Goal: Task Accomplishment & Management: Use online tool/utility

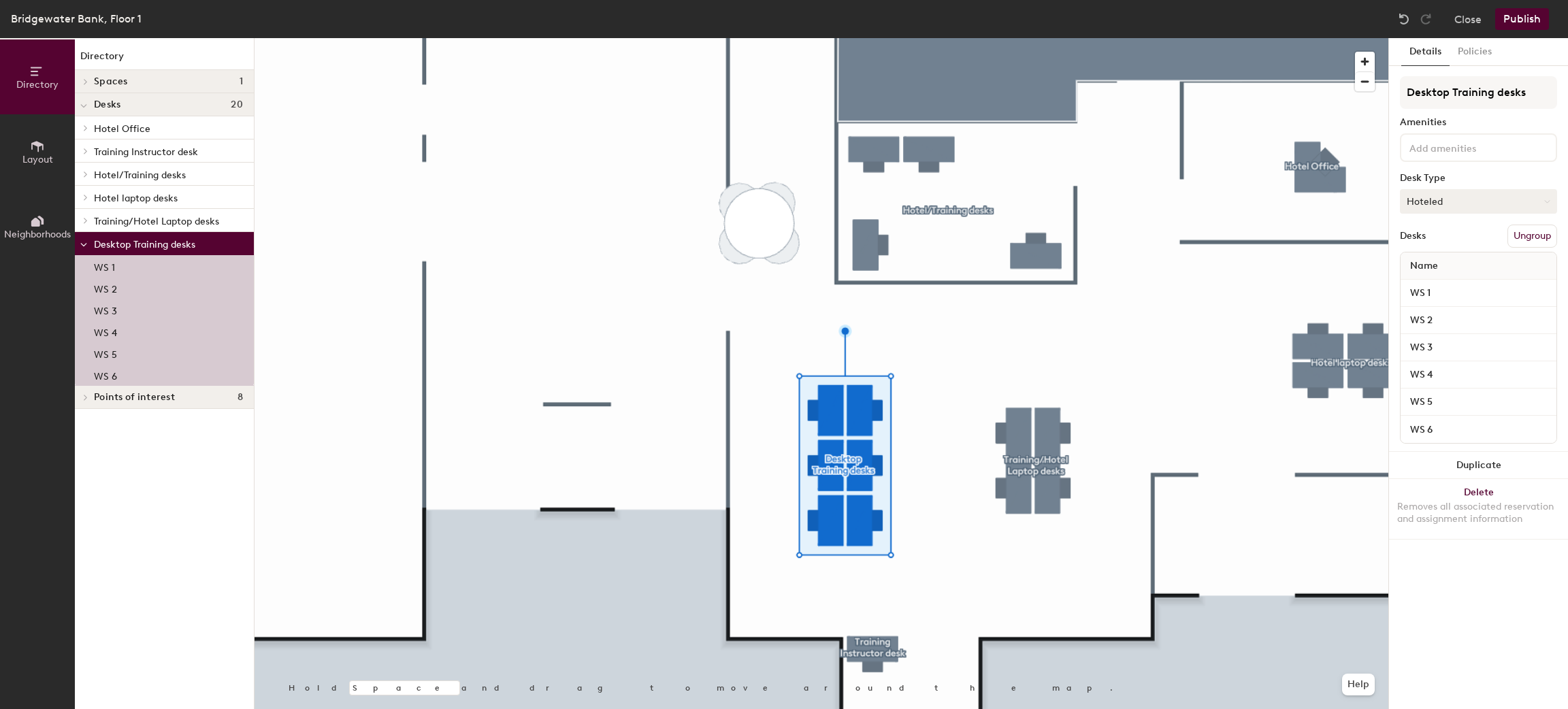
click at [1508, 193] on button "Hoteled" at bounding box center [1478, 201] width 157 height 25
click at [1463, 239] on div "Assigned" at bounding box center [1468, 244] width 136 height 21
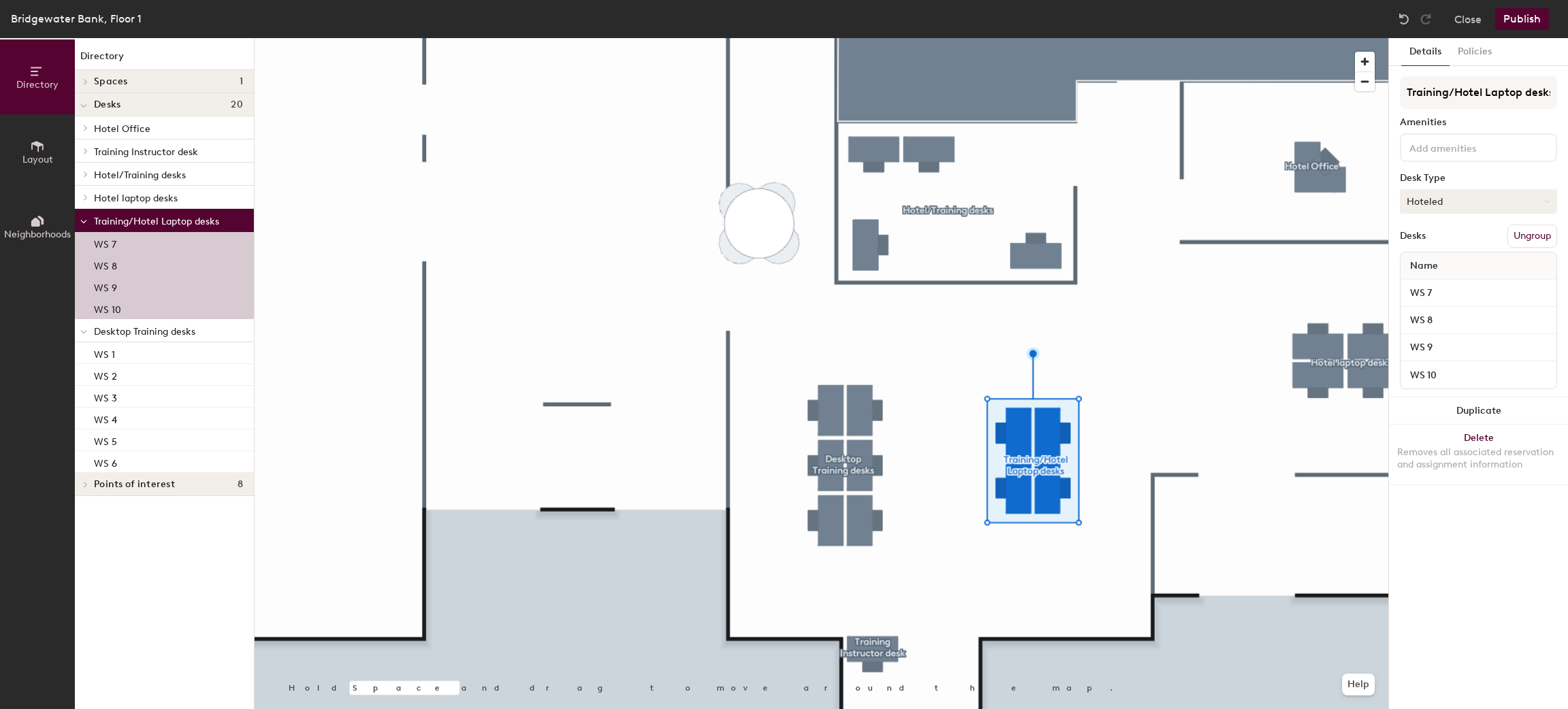
click at [1501, 197] on button "Hoteled" at bounding box center [1478, 201] width 157 height 25
click at [1444, 243] on div "Assigned" at bounding box center [1468, 244] width 136 height 21
click at [1535, 12] on button "Publish" at bounding box center [1522, 18] width 54 height 21
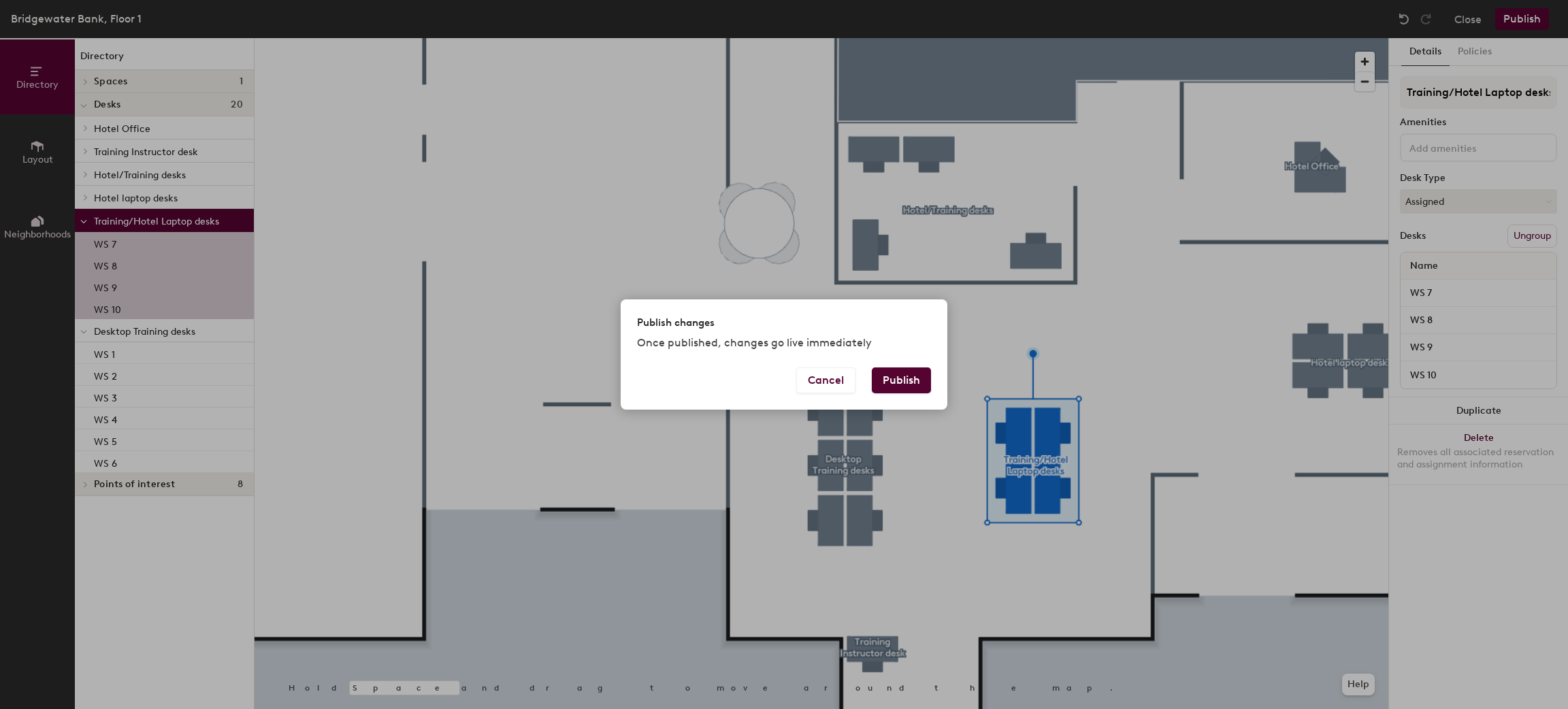
click at [896, 379] on button "Publish" at bounding box center [901, 380] width 59 height 26
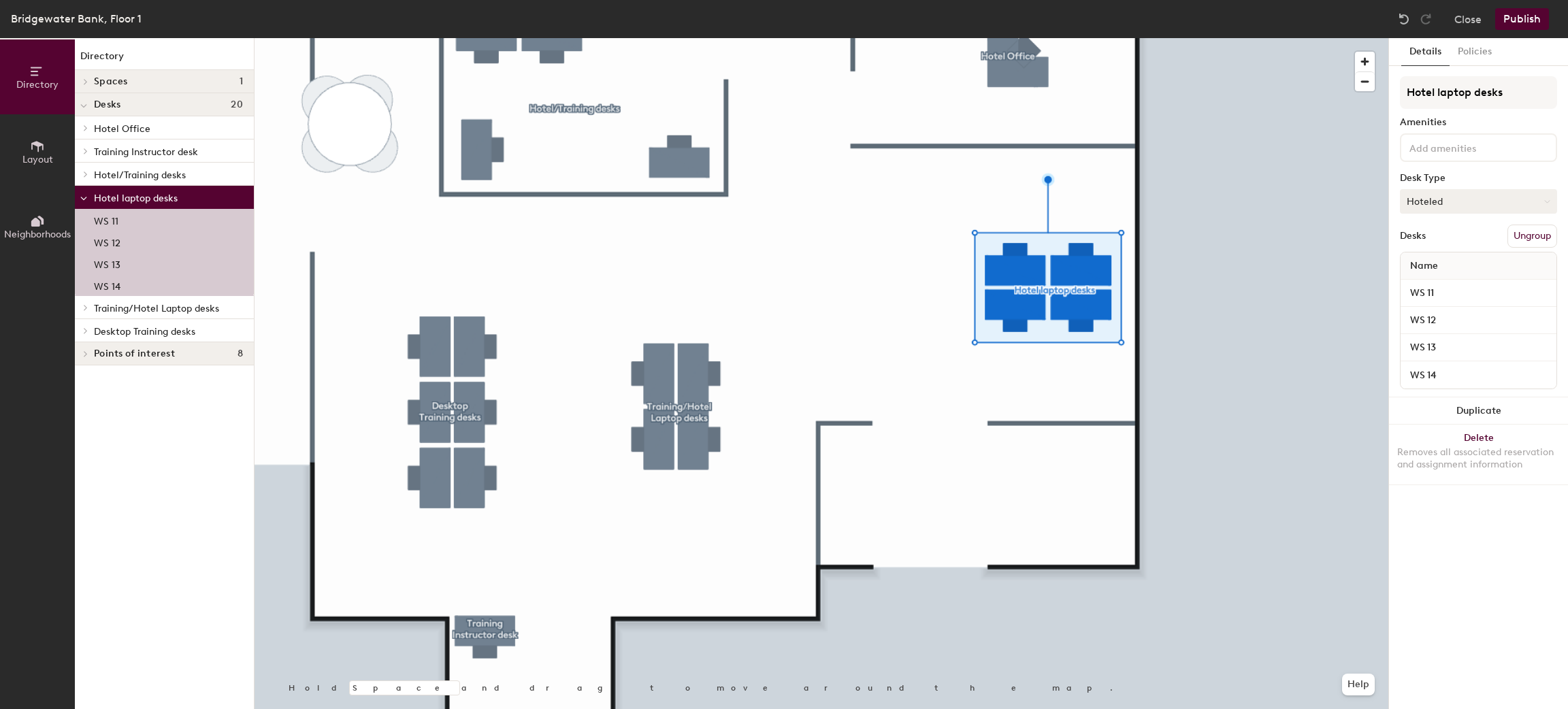
click at [1525, 198] on button "Hoteled" at bounding box center [1478, 201] width 157 height 25
click at [1469, 240] on div "Assigned" at bounding box center [1468, 244] width 136 height 21
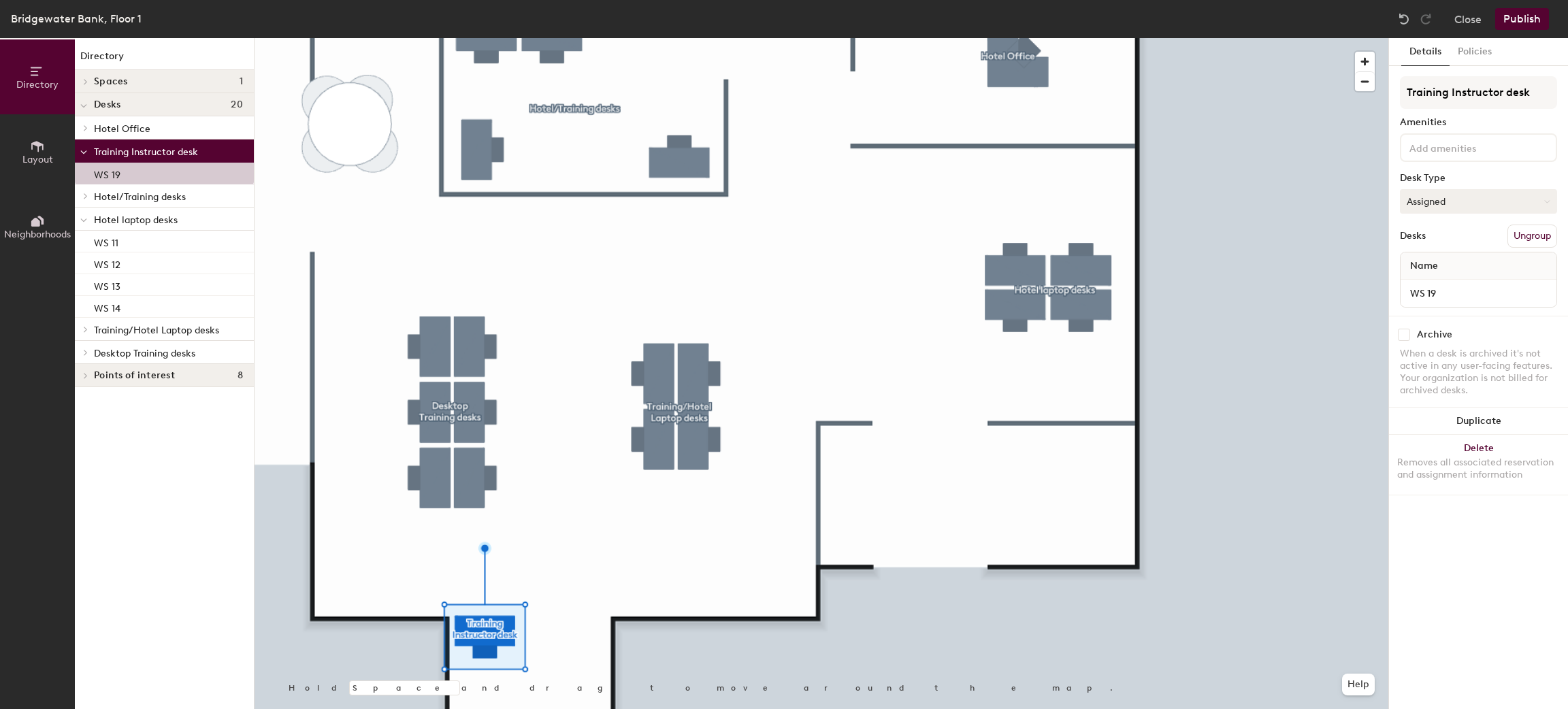
click at [1477, 203] on button "Assigned" at bounding box center [1478, 201] width 157 height 25
click at [1444, 277] on div "Hoteled" at bounding box center [1468, 284] width 136 height 21
click at [1536, 15] on button "Publish" at bounding box center [1522, 18] width 54 height 21
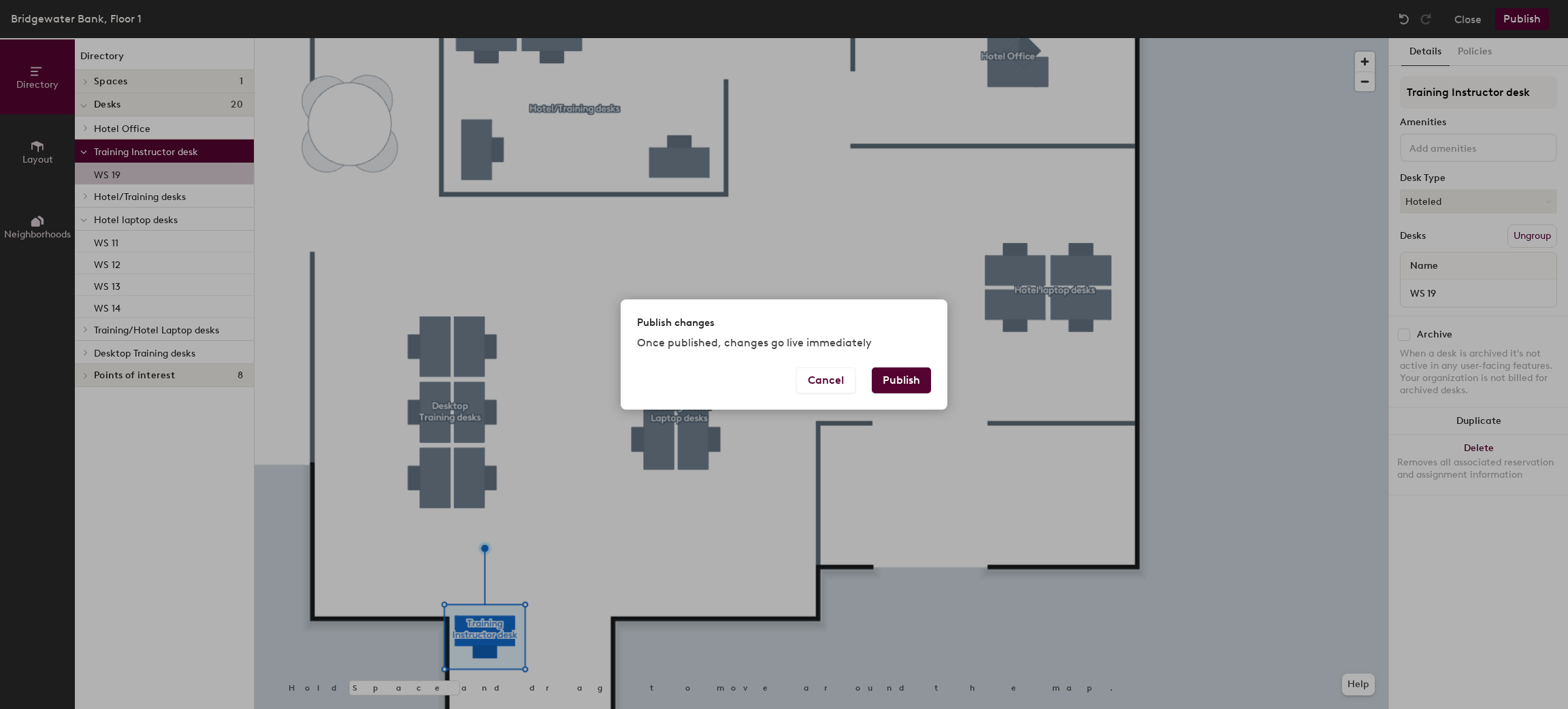
click at [902, 369] on button "Publish" at bounding box center [901, 380] width 59 height 26
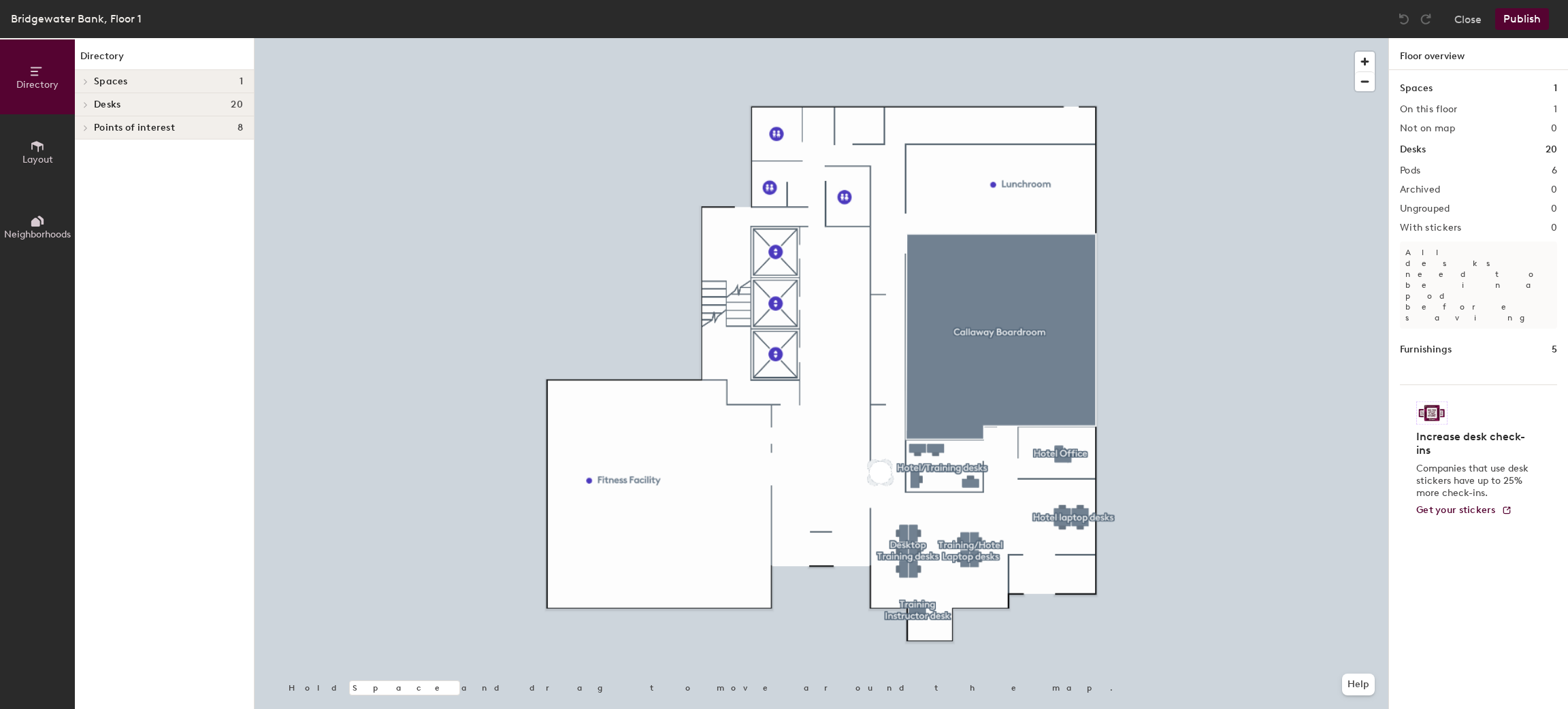
click at [35, 83] on span "Directory" at bounding box center [37, 85] width 42 height 12
click at [42, 148] on icon at bounding box center [37, 147] width 12 height 11
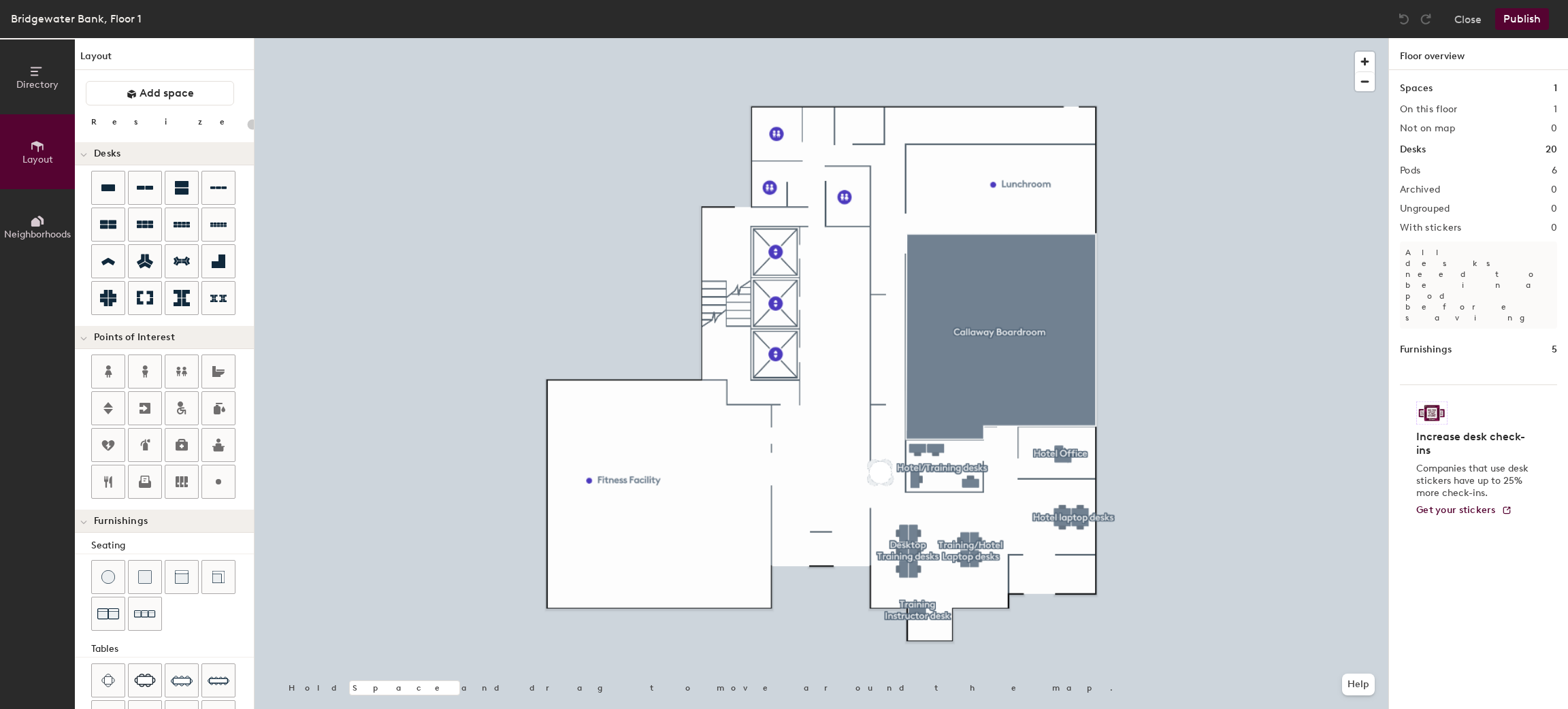
click at [860, 124] on div "Directory Layout Neighborhoods Layout Add space Resize Desks Points of Interest…" at bounding box center [784, 373] width 1568 height 671
type input "20"
click at [884, 126] on input "wassh" at bounding box center [891, 123] width 44 height 19
type input "wassh"
click at [876, 152] on span "Done" at bounding box center [883, 154] width 40 height 23
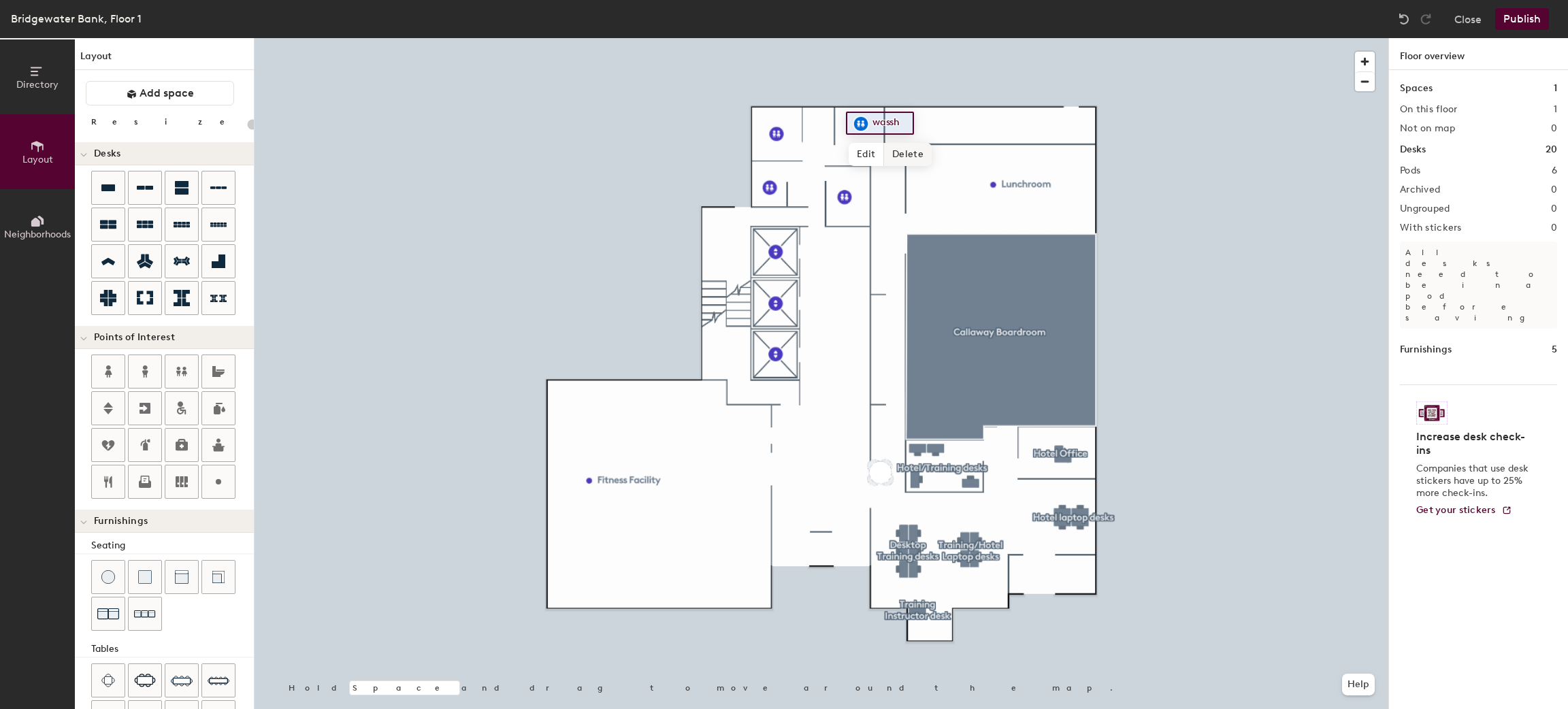
click at [895, 153] on span "Delete" at bounding box center [908, 154] width 48 height 23
click at [1511, 16] on button "Publish" at bounding box center [1522, 18] width 54 height 21
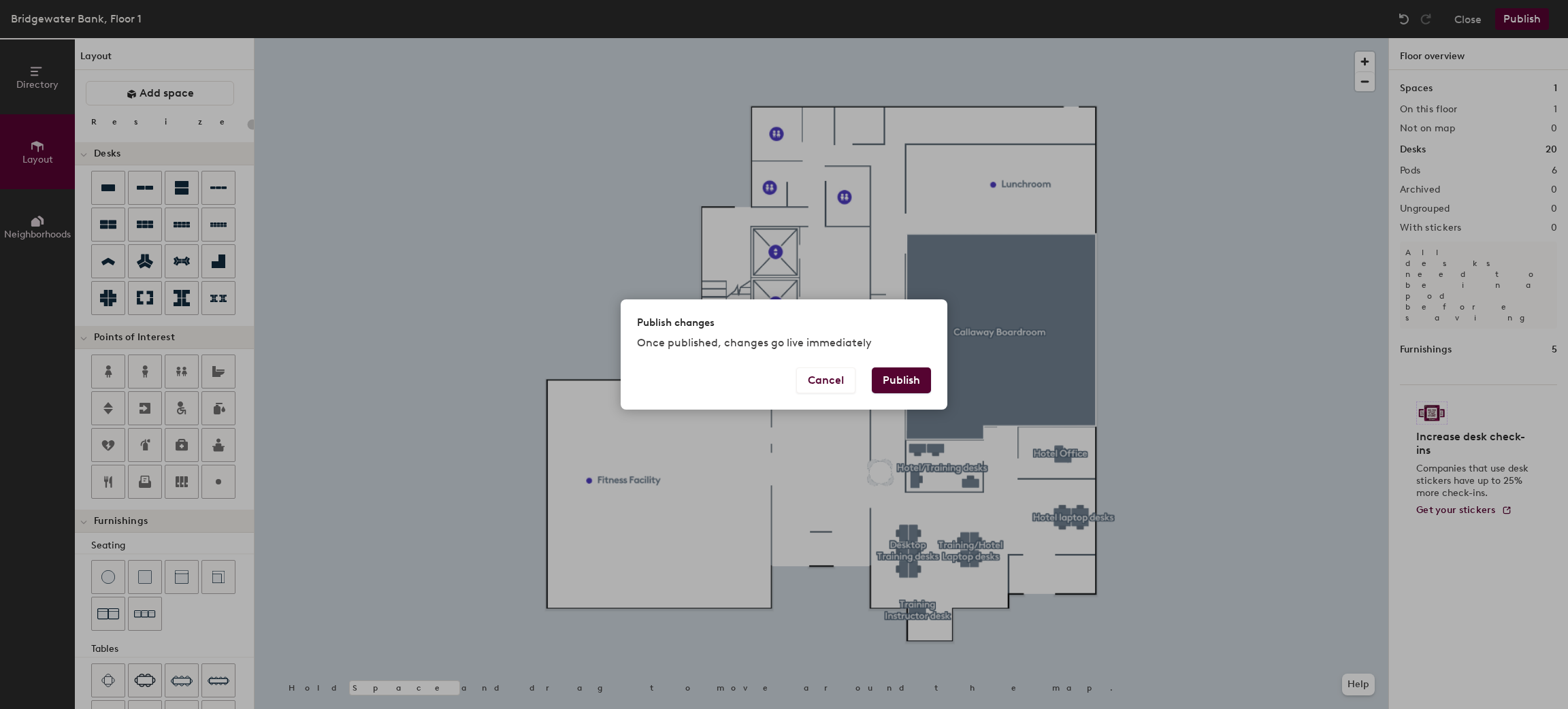
click at [889, 387] on button "Publish" at bounding box center [901, 380] width 59 height 26
type input "20"
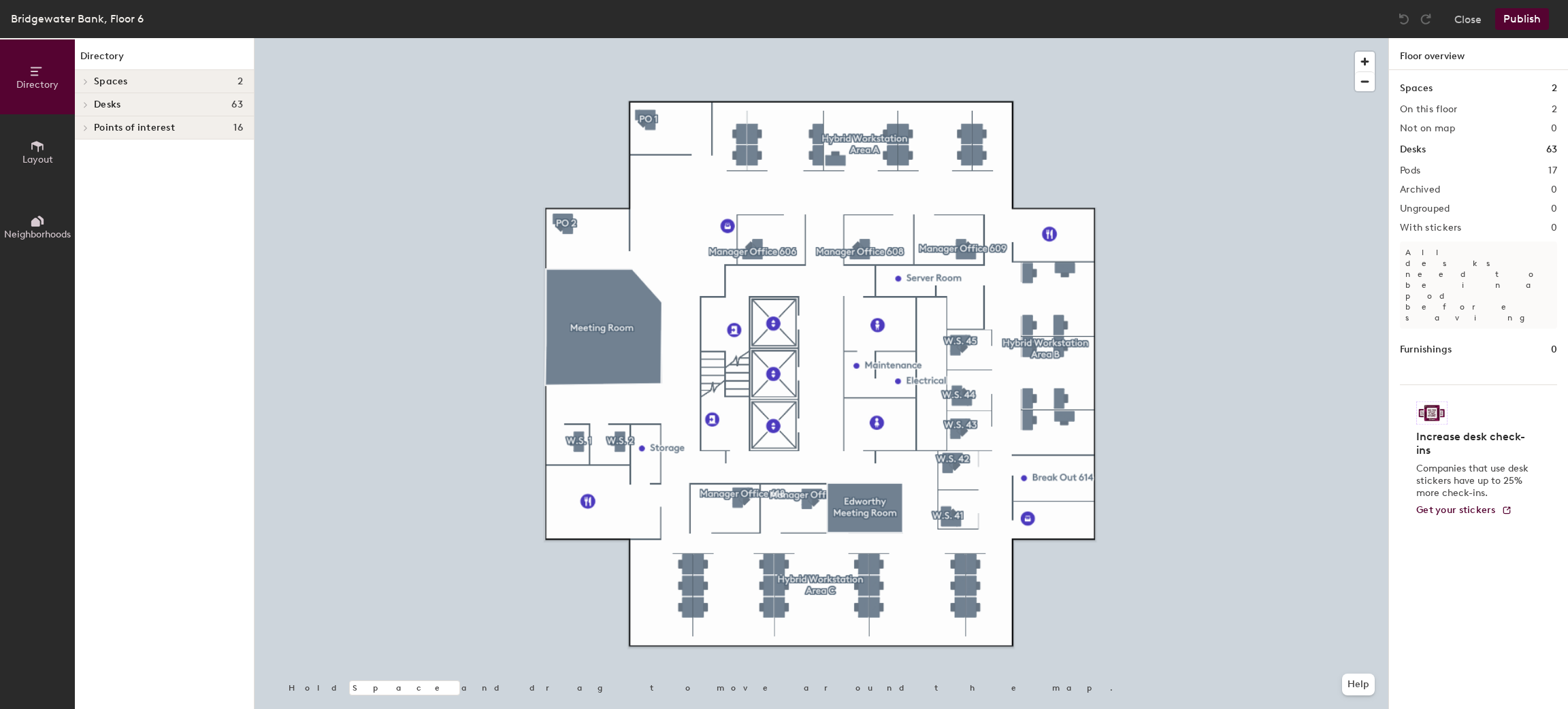
click at [32, 157] on span "Layout" at bounding box center [37, 159] width 31 height 12
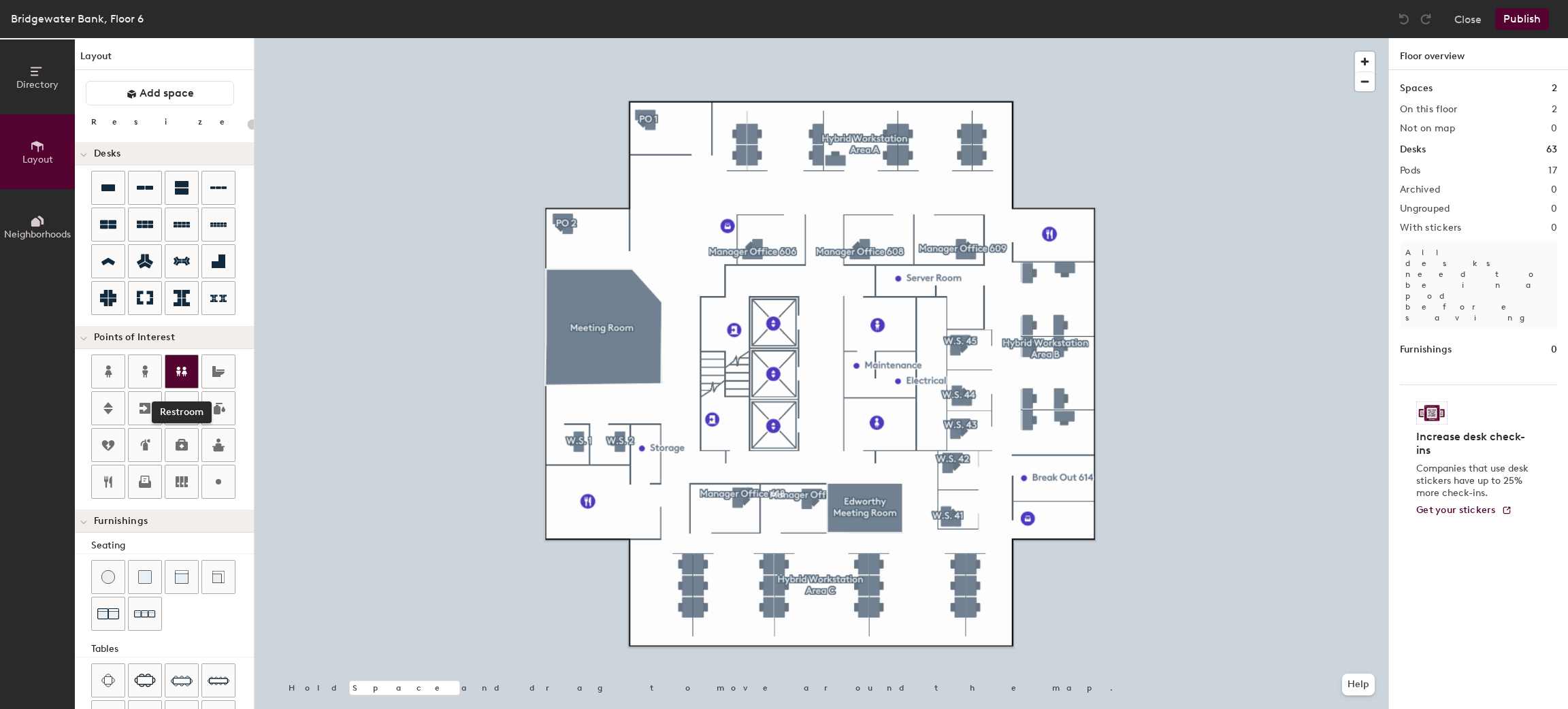
drag, startPoint x: 111, startPoint y: 586, endPoint x: 185, endPoint y: 459, distance: 147.0
click at [185, 459] on div "Restroom" at bounding box center [172, 427] width 162 height 147
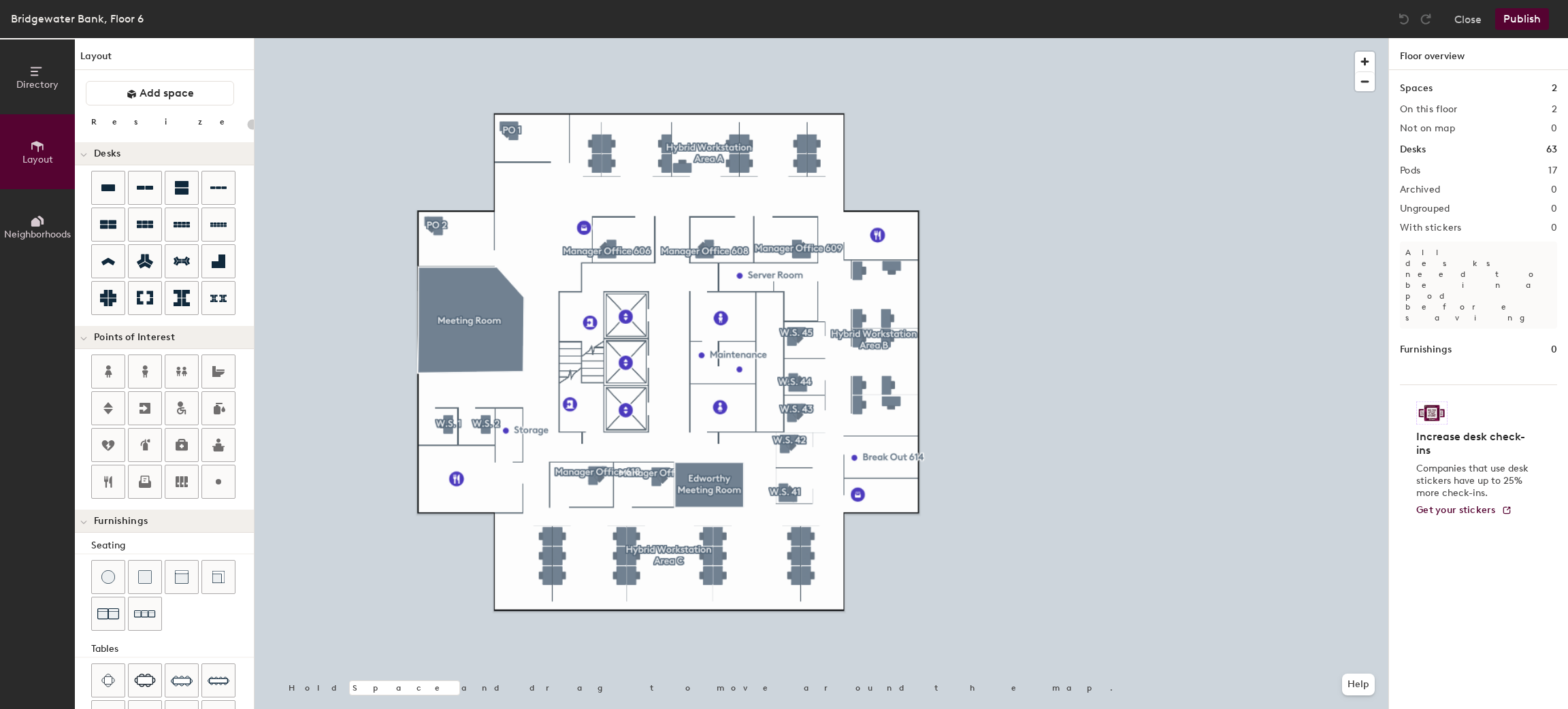
click at [530, 219] on div "Directory Layout Neighborhoods Layout Add space Resize Desks Points of Interest…" at bounding box center [784, 373] width 1568 height 671
click at [153, 224] on icon at bounding box center [145, 223] width 17 height 7
type input "120"
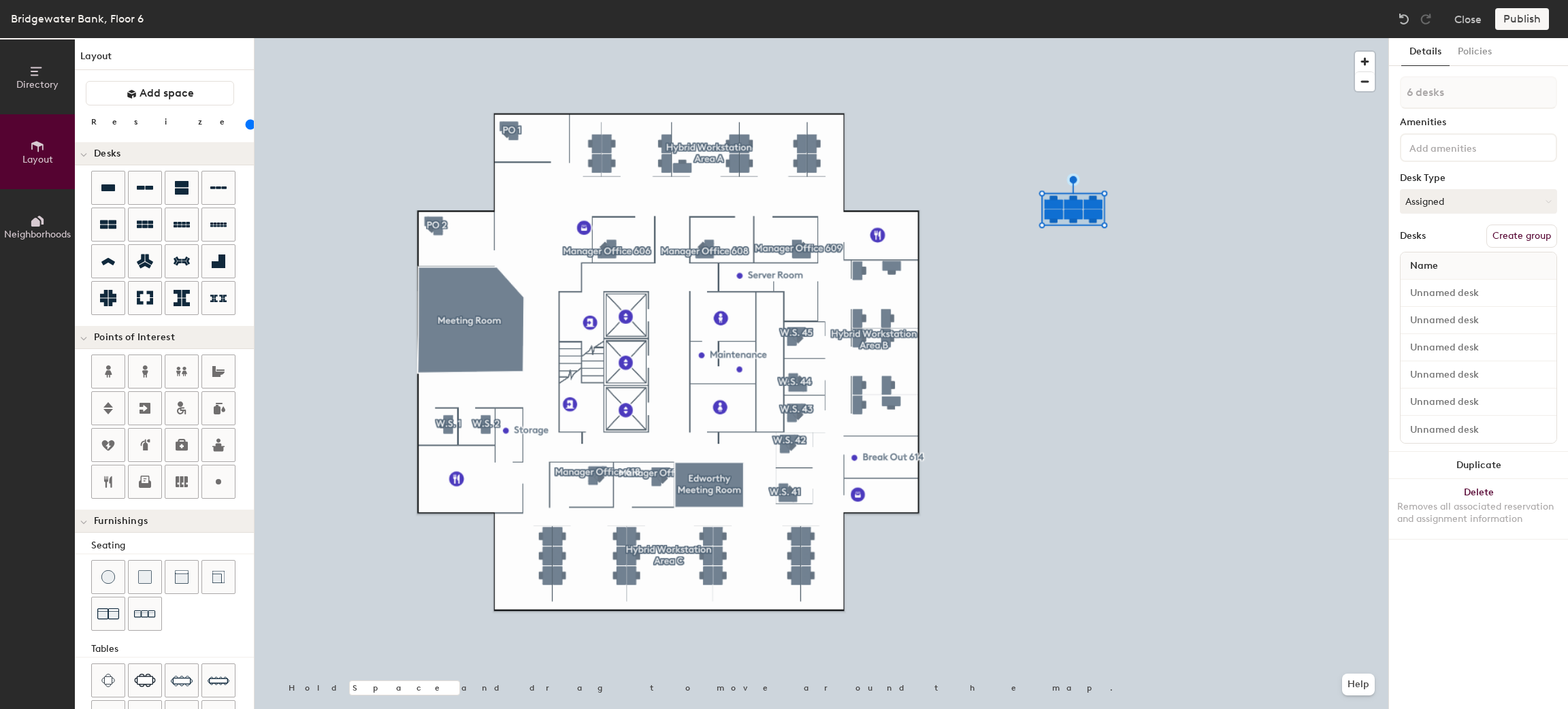
type input "1 desk"
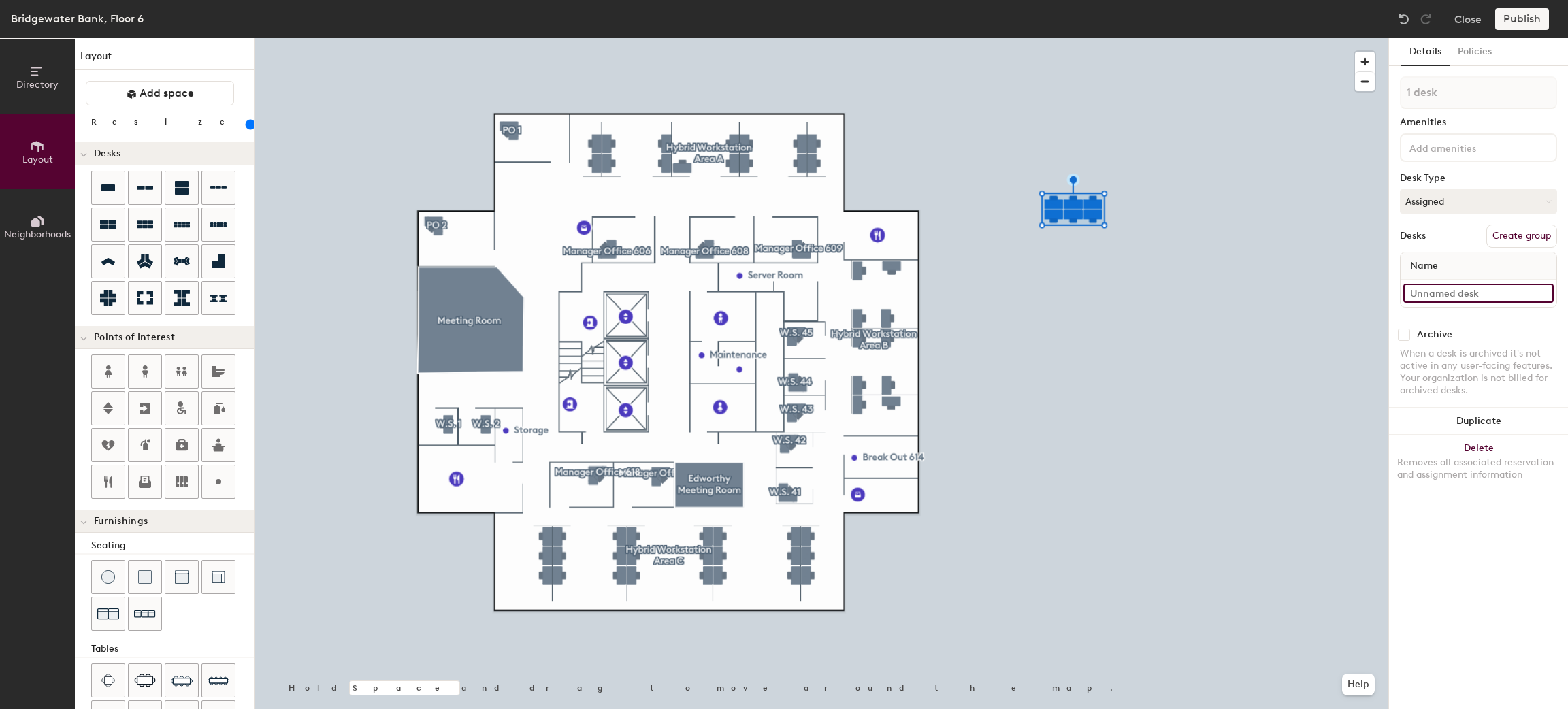
click at [1440, 293] on input at bounding box center [1478, 293] width 151 height 19
type input "ws`a"
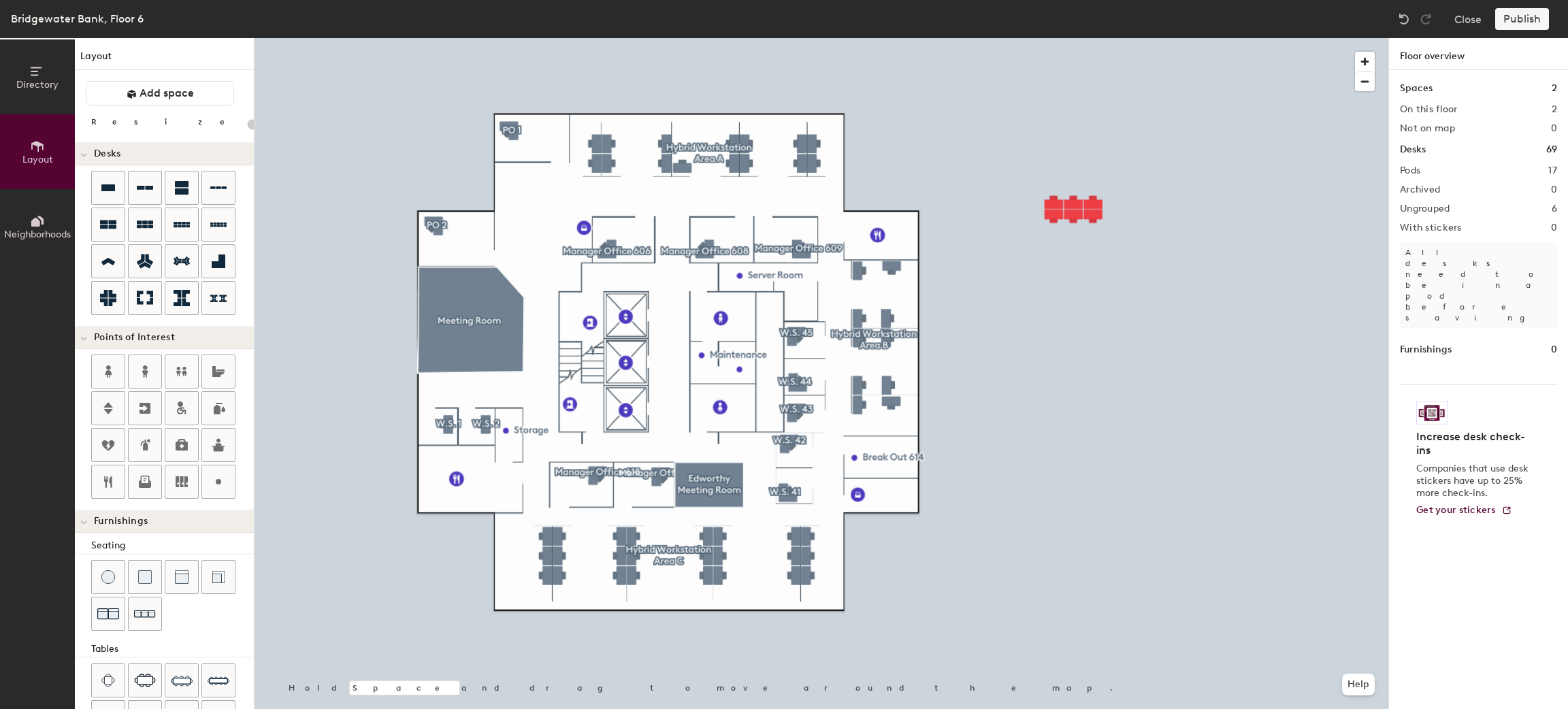
type input "120"
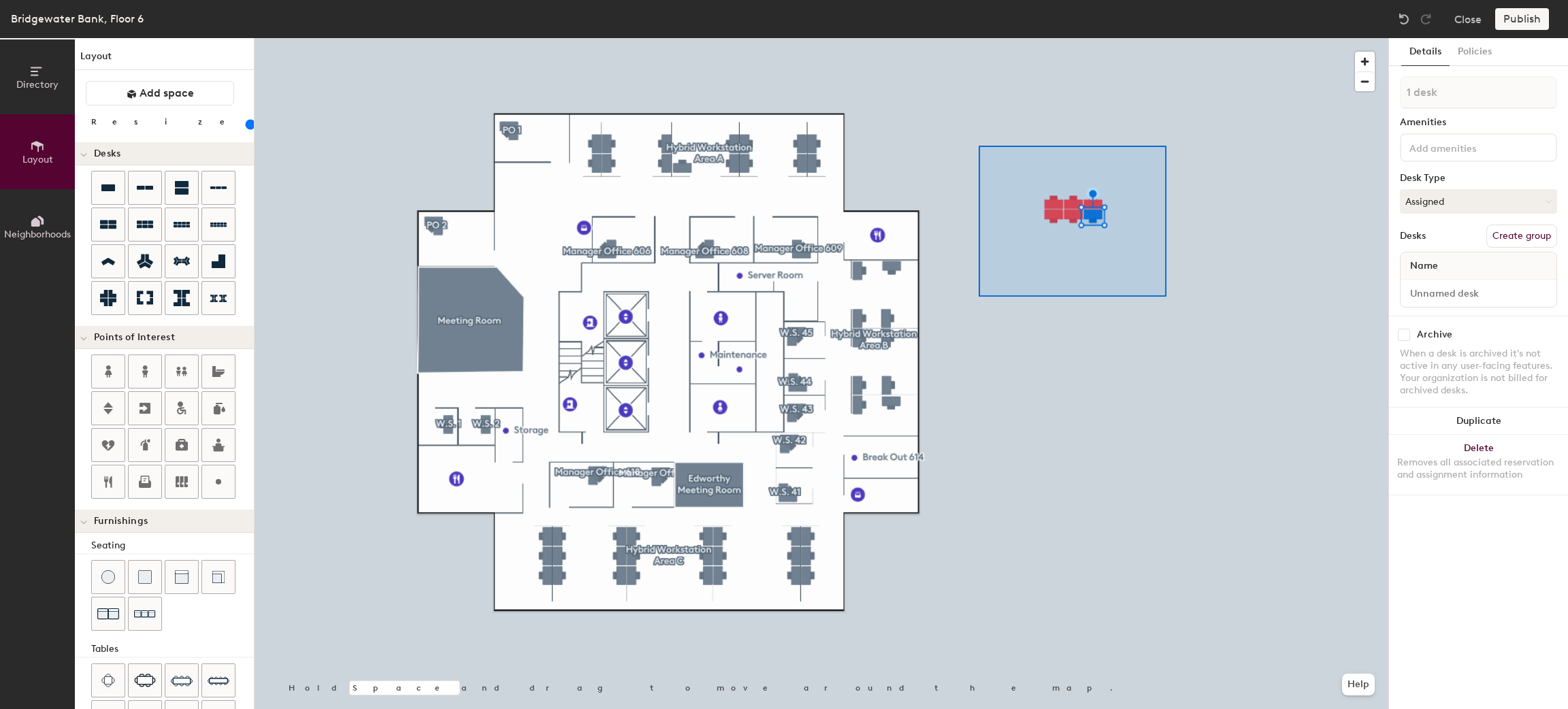
type input "6 desks"
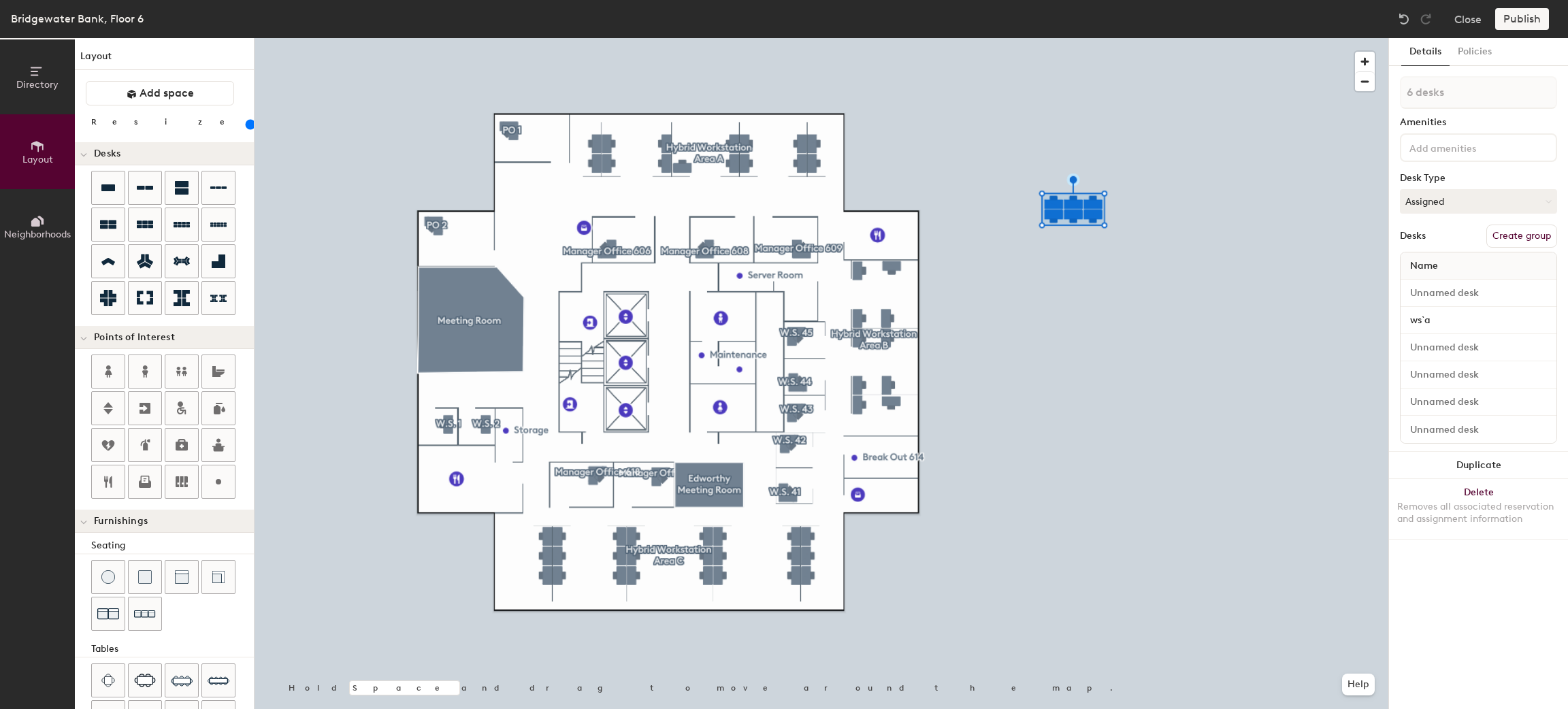
click at [1513, 237] on button "Create group" at bounding box center [1521, 235] width 71 height 23
drag, startPoint x: 1457, startPoint y: 101, endPoint x: 1448, endPoint y: 101, distance: 9.0
click at [1448, 101] on input "Pod 18" at bounding box center [1478, 92] width 157 height 32
type input "Pod 18ssd"
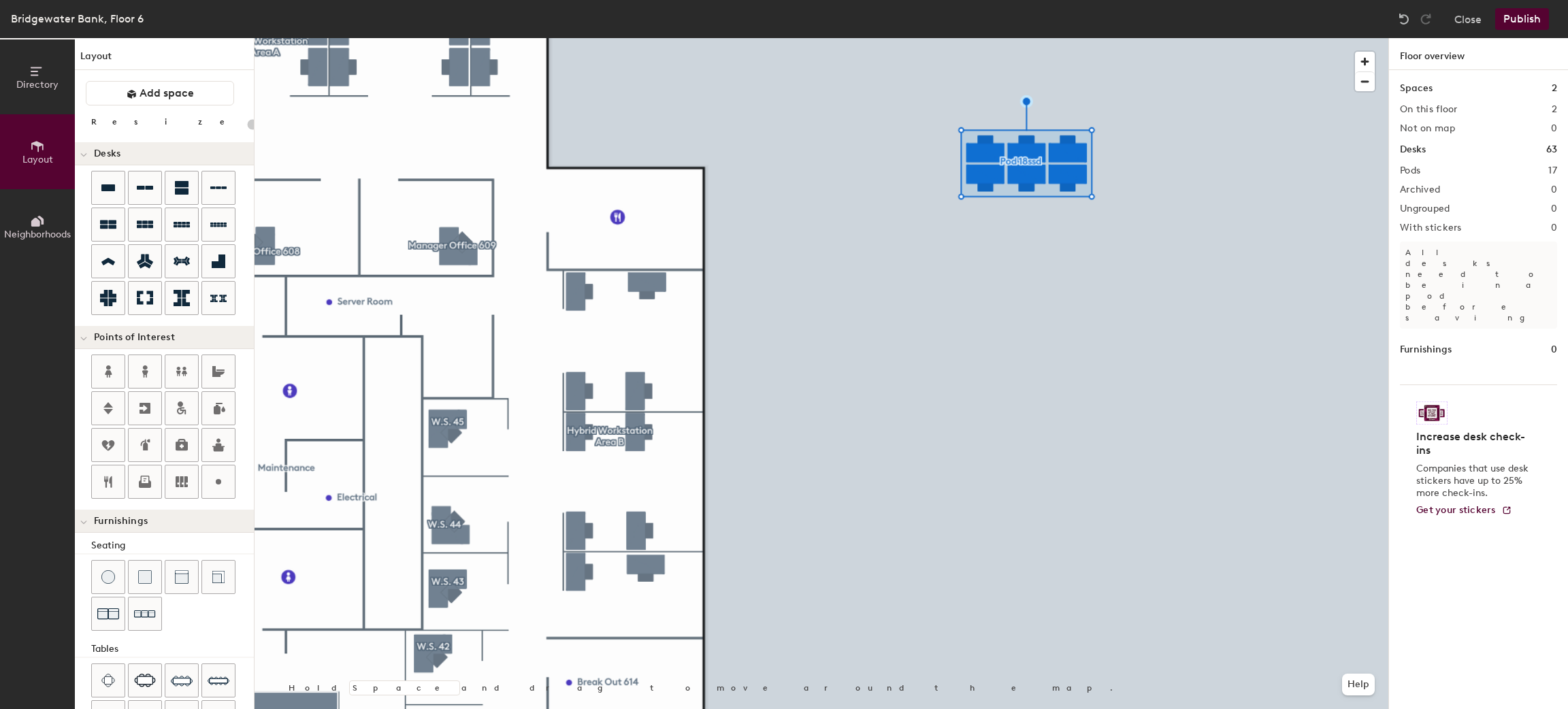
type input "20"
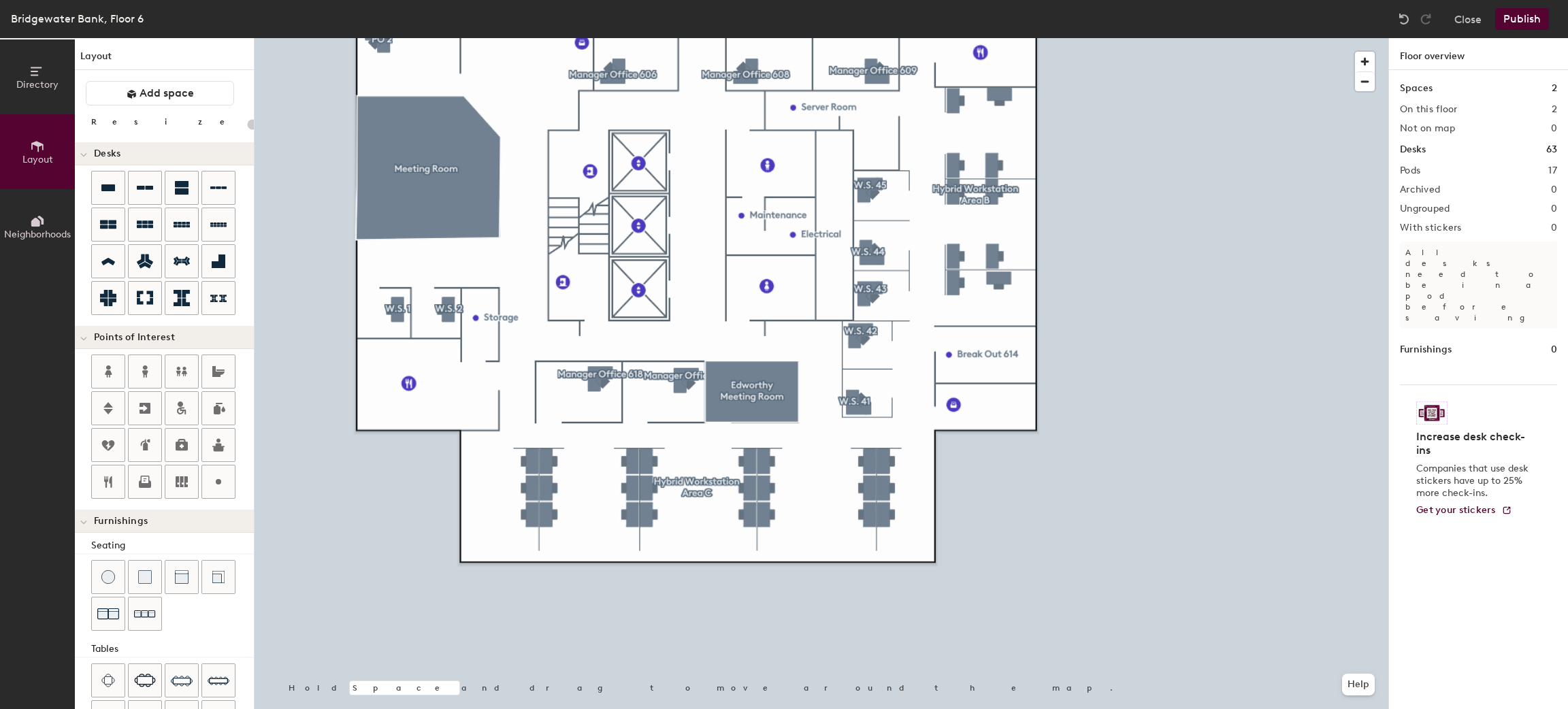
click at [1524, 16] on button "Publish" at bounding box center [1522, 18] width 54 height 21
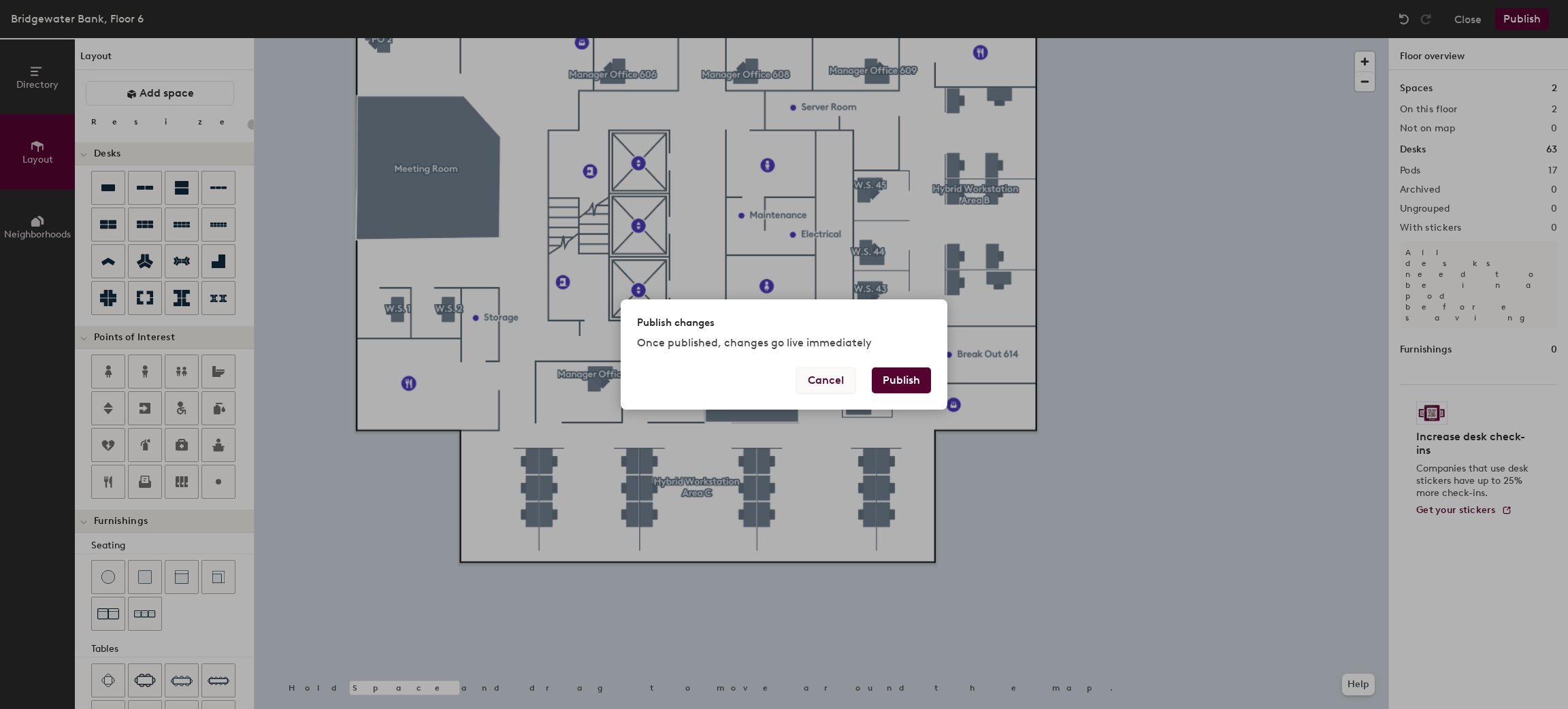
click at [826, 382] on button "Cancel" at bounding box center [826, 380] width 59 height 26
